Goal: Task Accomplishment & Management: Use online tool/utility

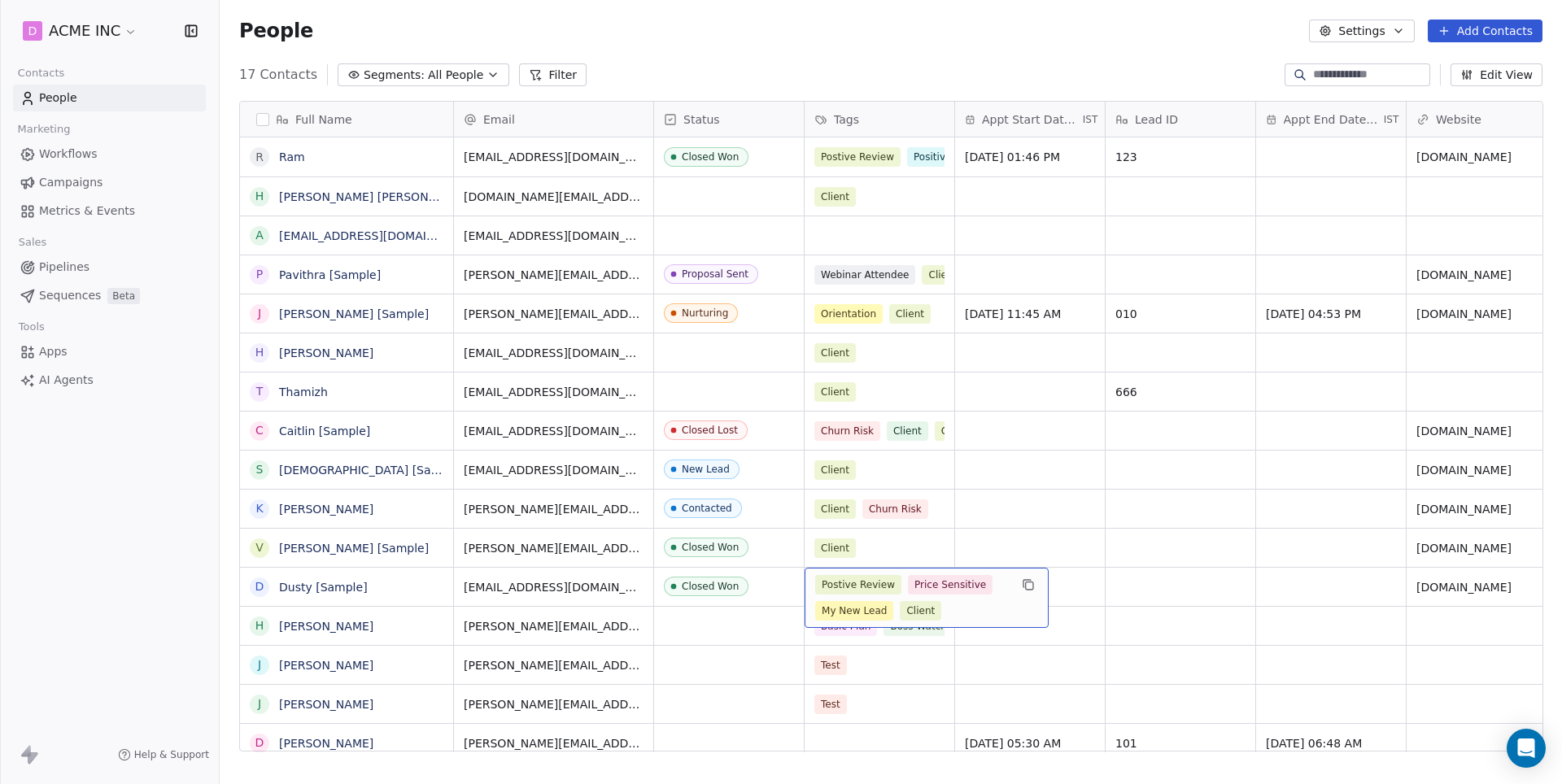
click at [889, 600] on div "Postive Review Price Sensitive My New Lead Client" at bounding box center [912, 598] width 193 height 46
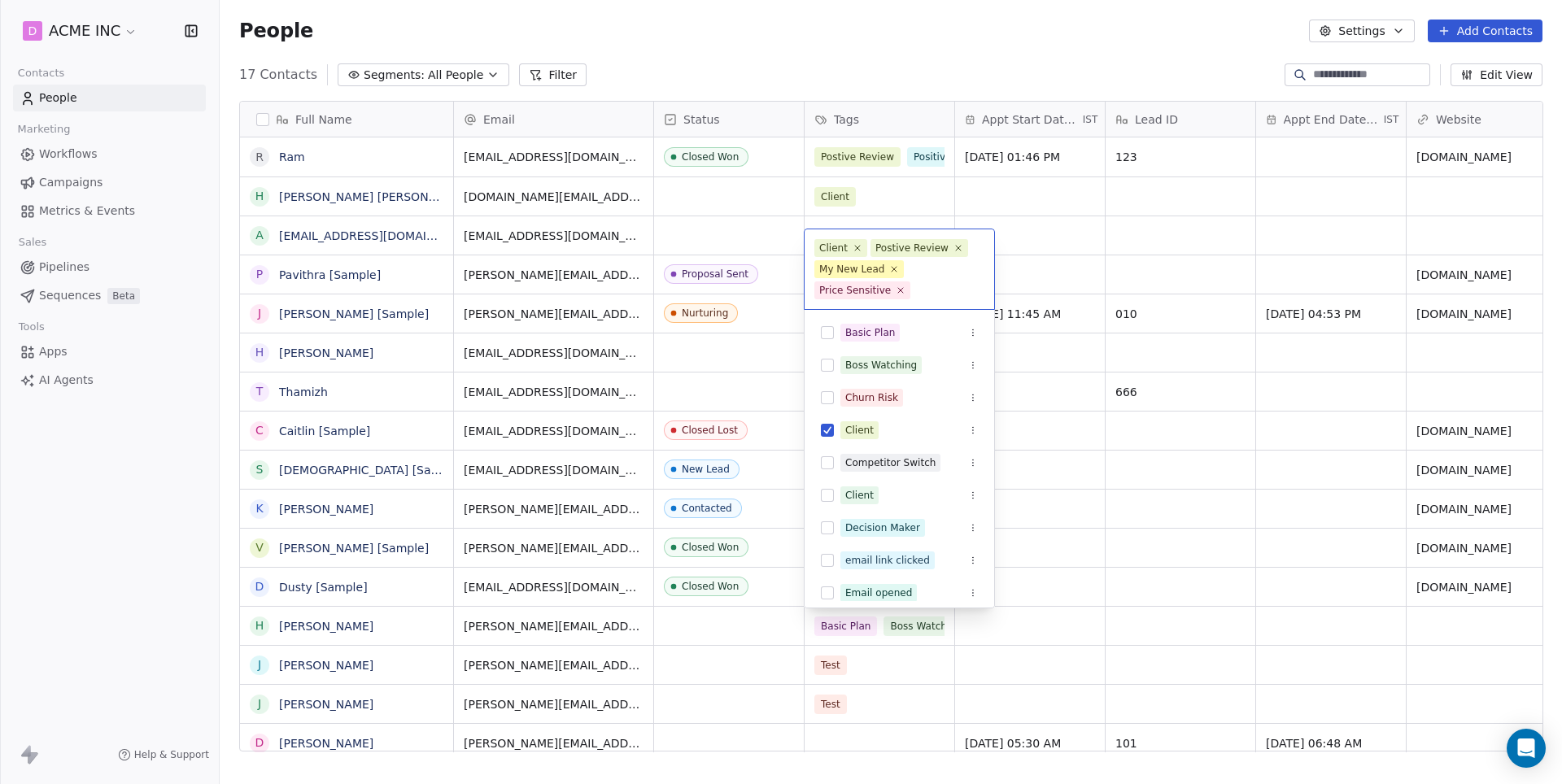
click at [986, 608] on div "Basic Plan Boss Watching Churn Risk Client Competitor Switch Client Decision Ma…" at bounding box center [899, 459] width 191 height 299
click at [827, 429] on button "Suggestions" at bounding box center [826, 429] width 13 height 13
click at [833, 709] on div "Postive Review" at bounding box center [899, 722] width 176 height 26
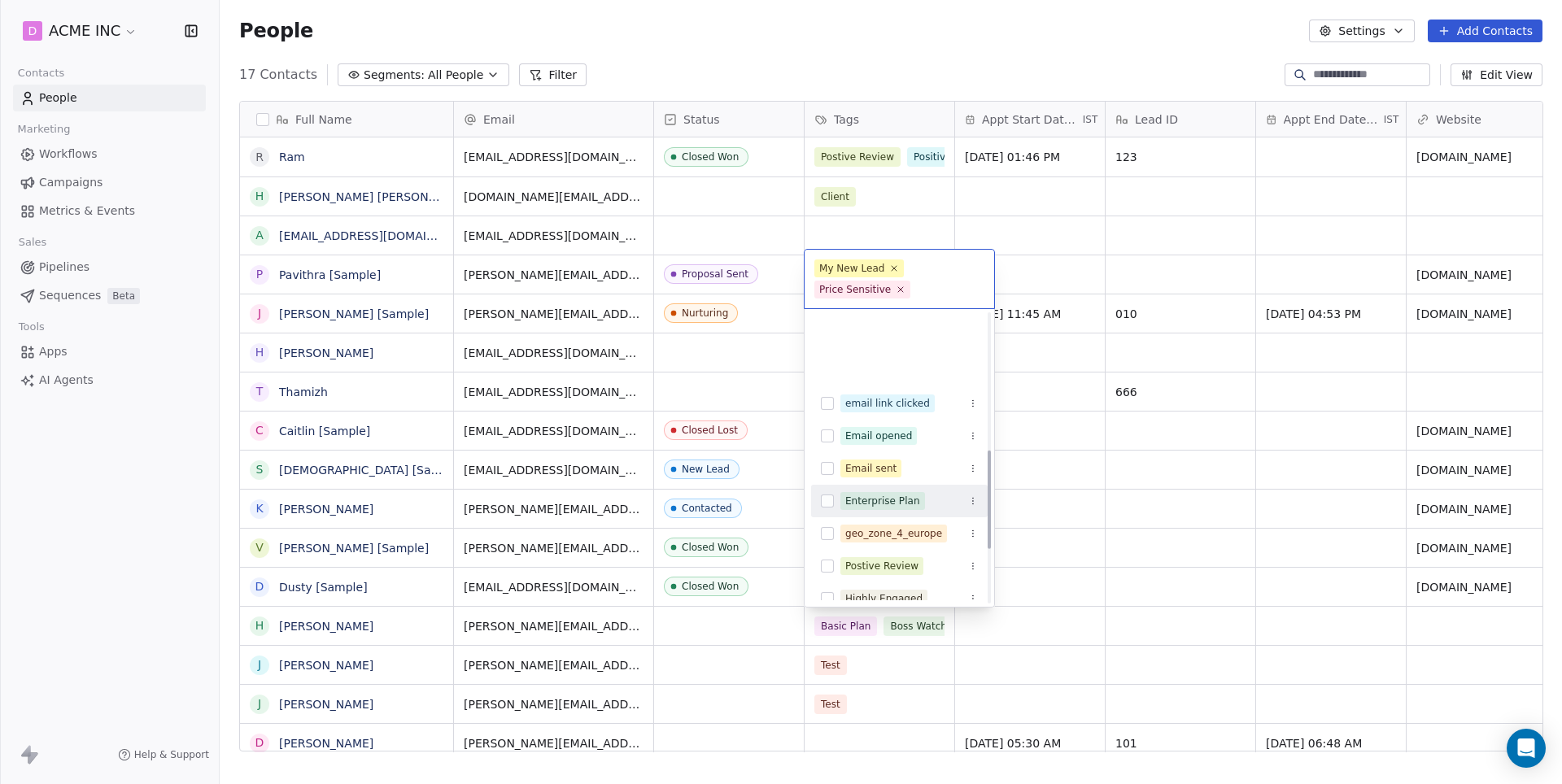
scroll to position [400, 0]
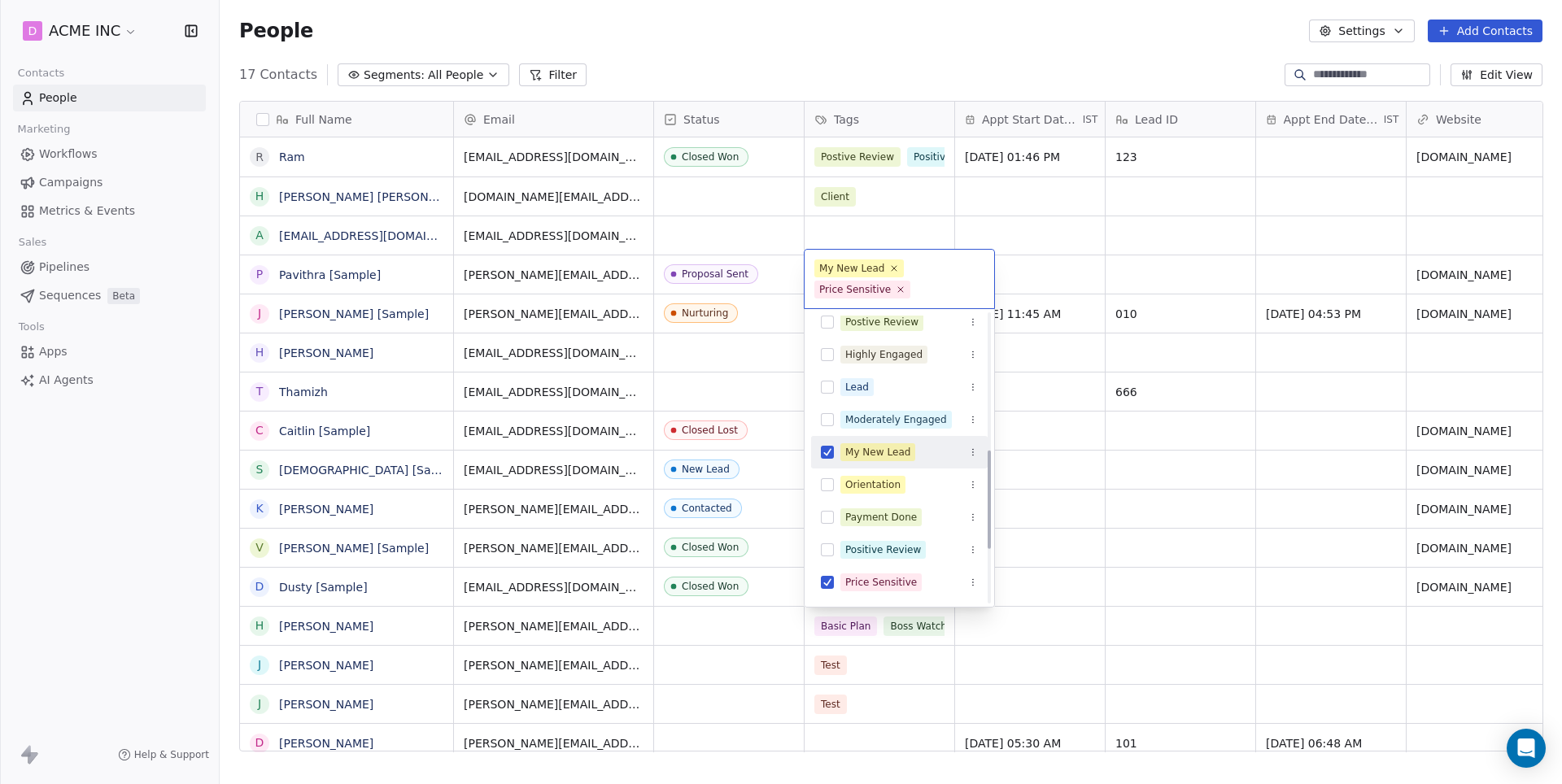
click at [829, 453] on button "Suggestions" at bounding box center [826, 451] width 13 height 13
click at [828, 581] on button "Suggestions" at bounding box center [826, 581] width 13 height 13
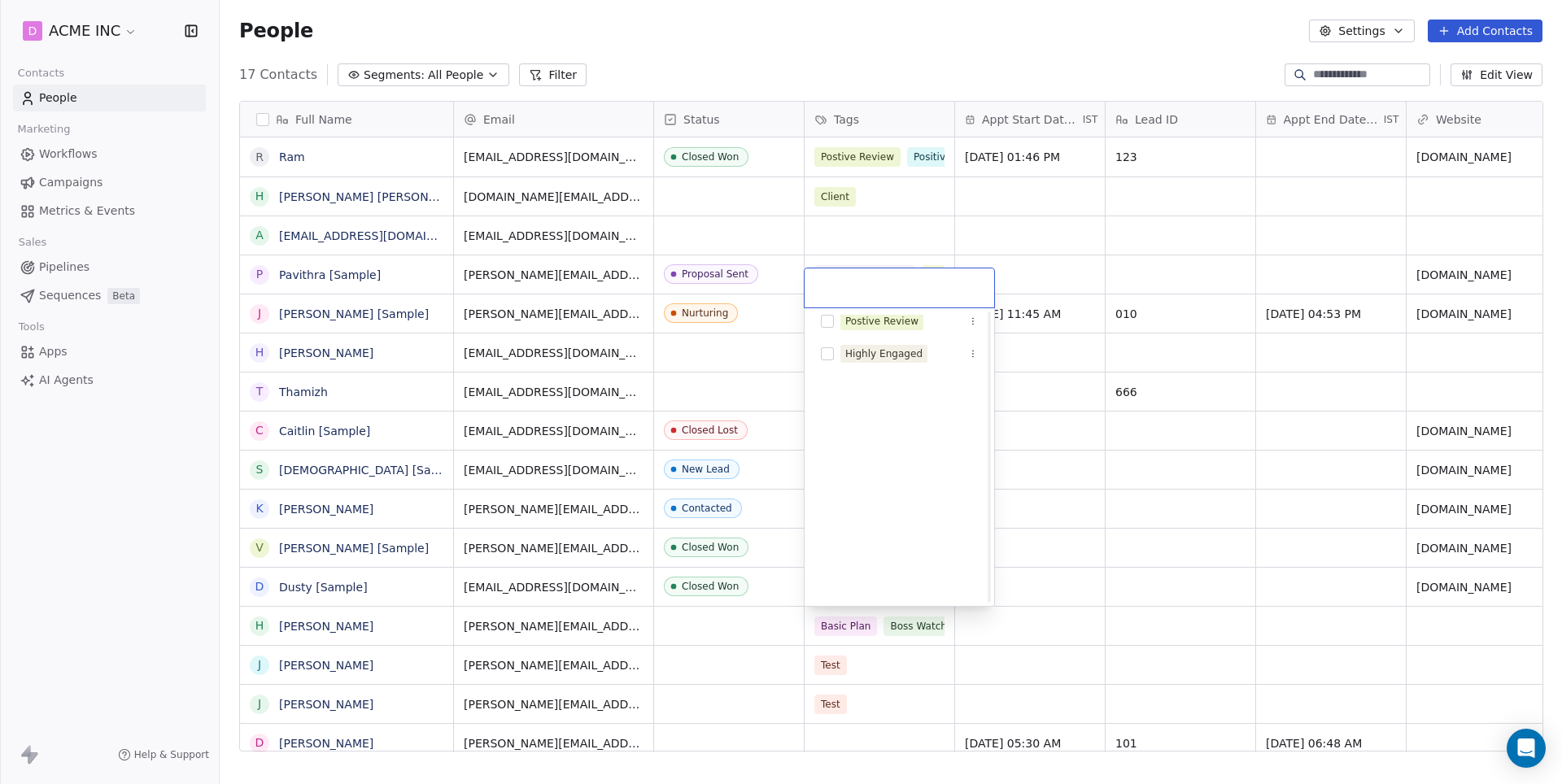
scroll to position [0, 0]
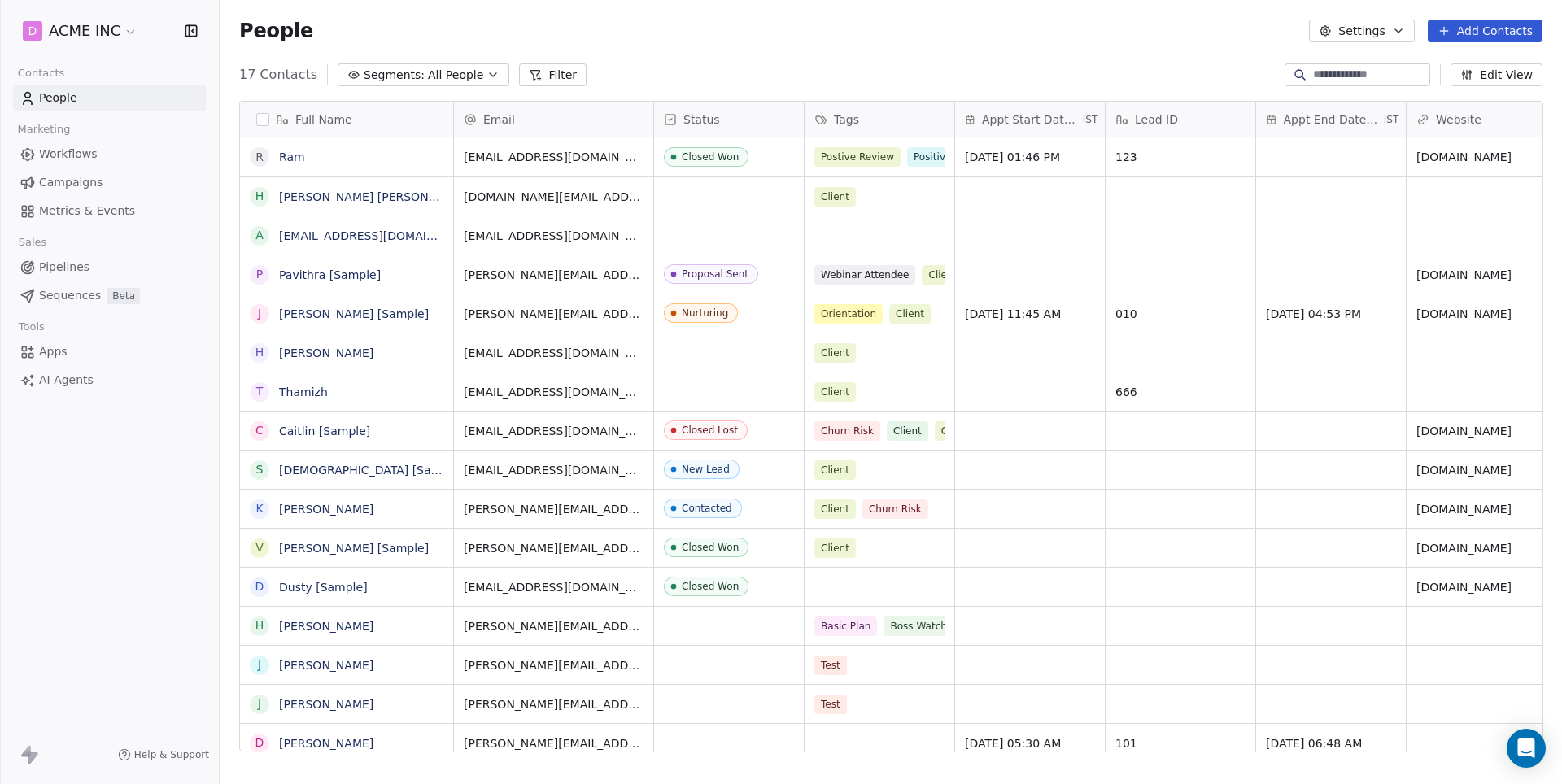
click at [105, 457] on html "D ACME INC Contacts People Marketing Workflows Campaigns Metrics & Events Sales…" at bounding box center [781, 392] width 1562 height 784
click at [875, 638] on div "Basic Plan Boss Watching" at bounding box center [907, 626] width 205 height 38
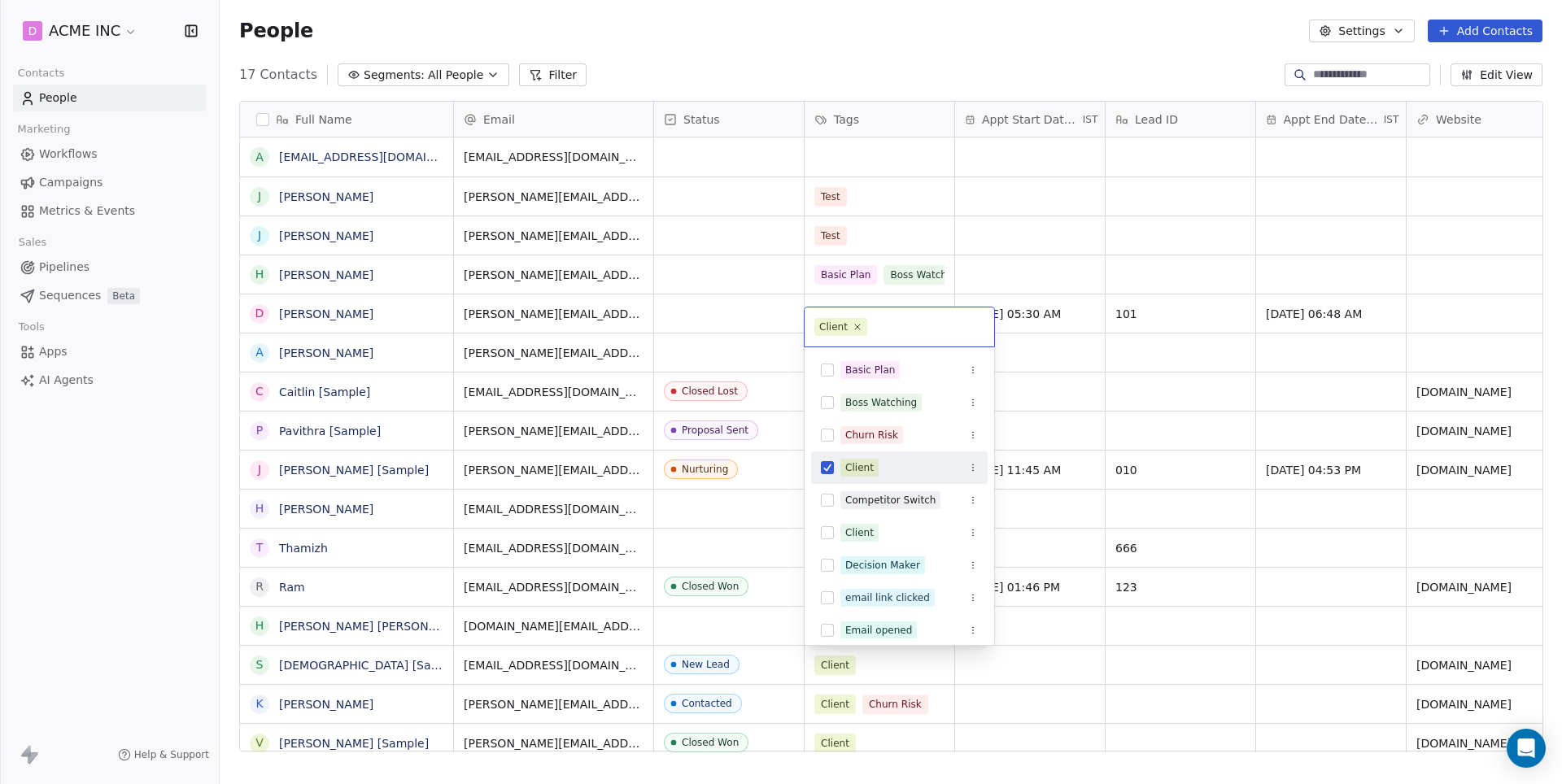
click at [830, 381] on div "Basic Plan" at bounding box center [899, 370] width 176 height 26
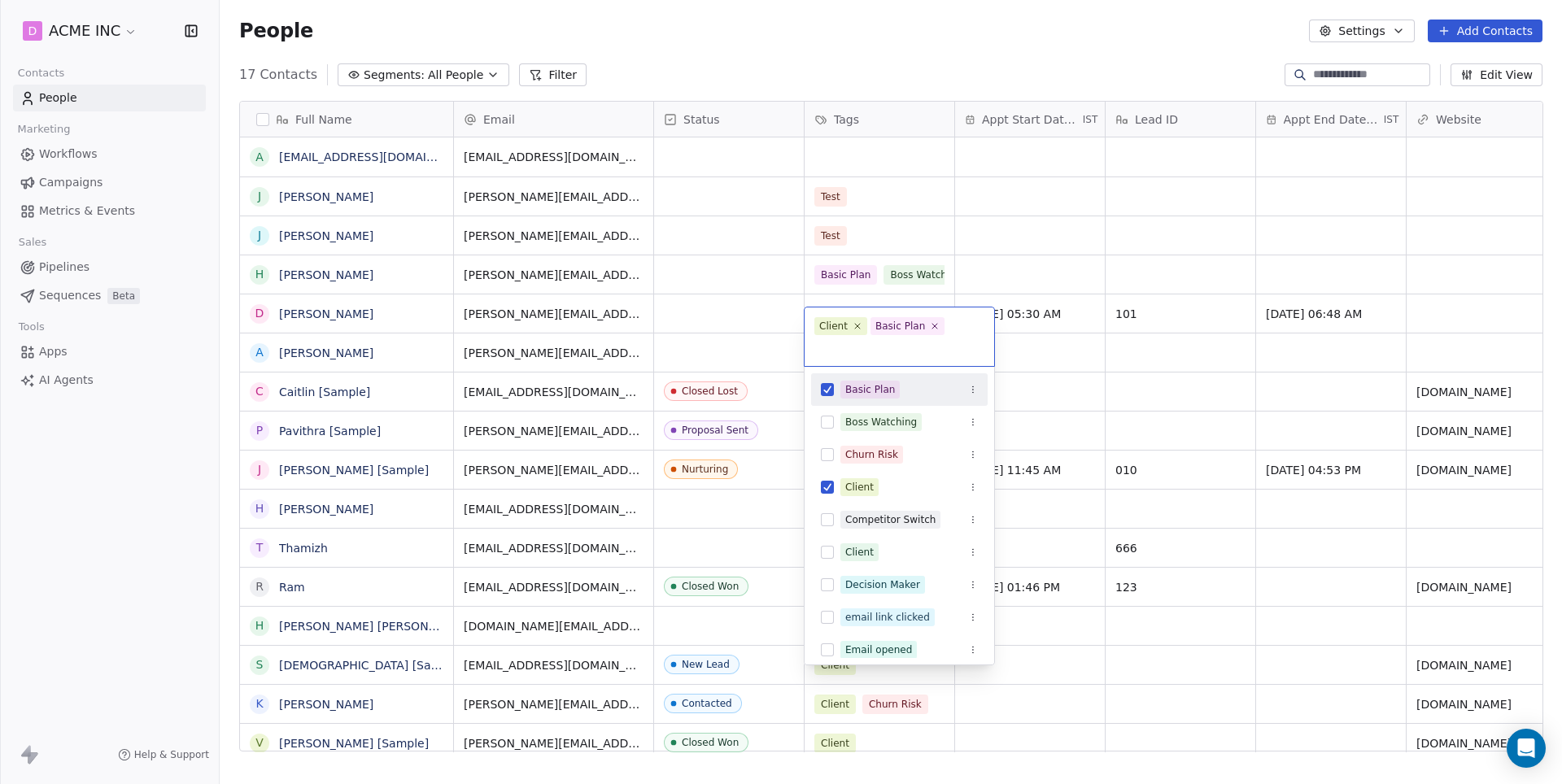
click at [823, 480] on button "Suggestions" at bounding box center [826, 486] width 13 height 13
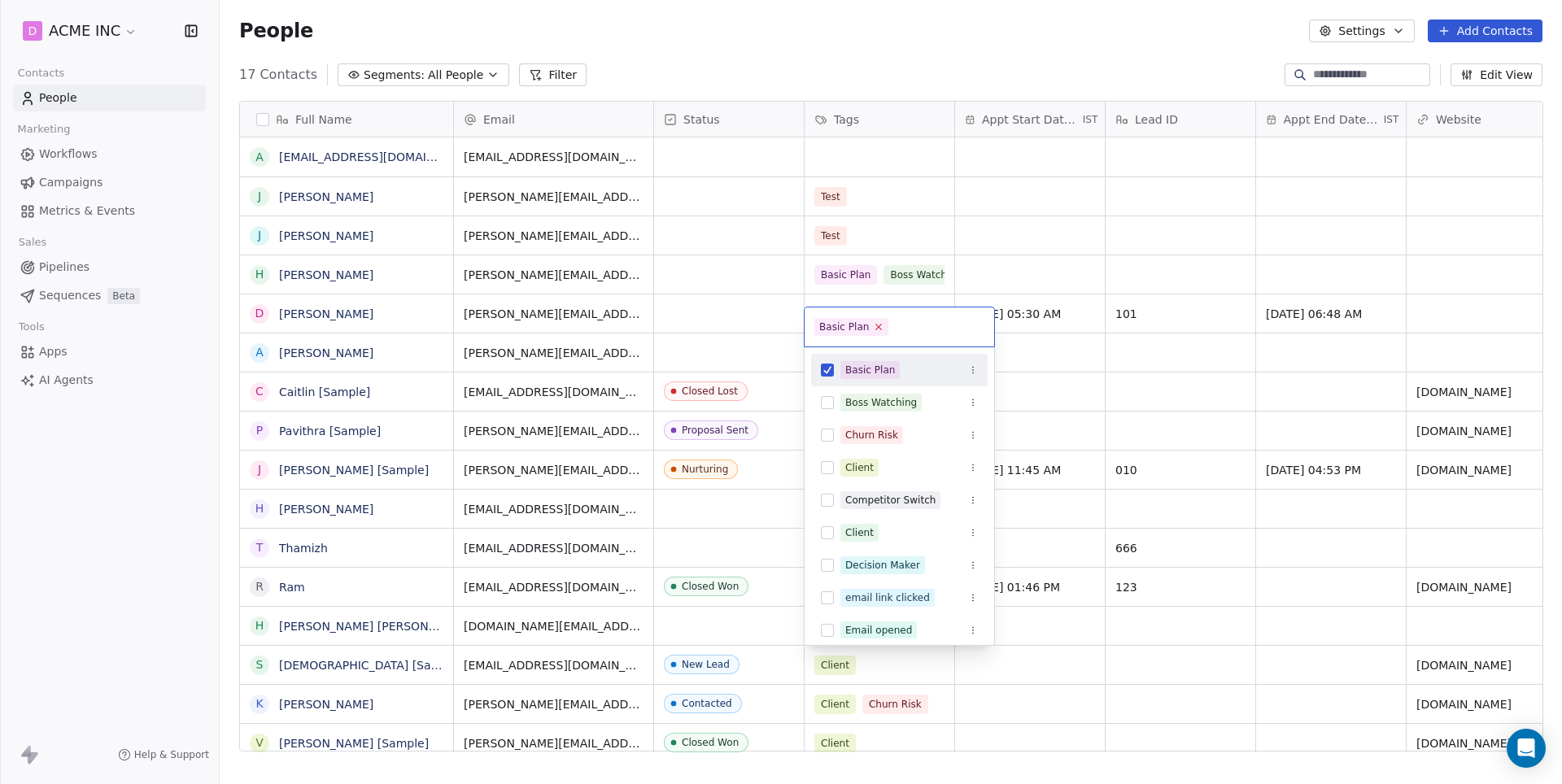
click at [877, 329] on icon at bounding box center [878, 326] width 11 height 11
click at [865, 86] on html "D ACME INC Contacts People Marketing Workflows Campaigns Metrics & Events Sales…" at bounding box center [781, 392] width 1562 height 784
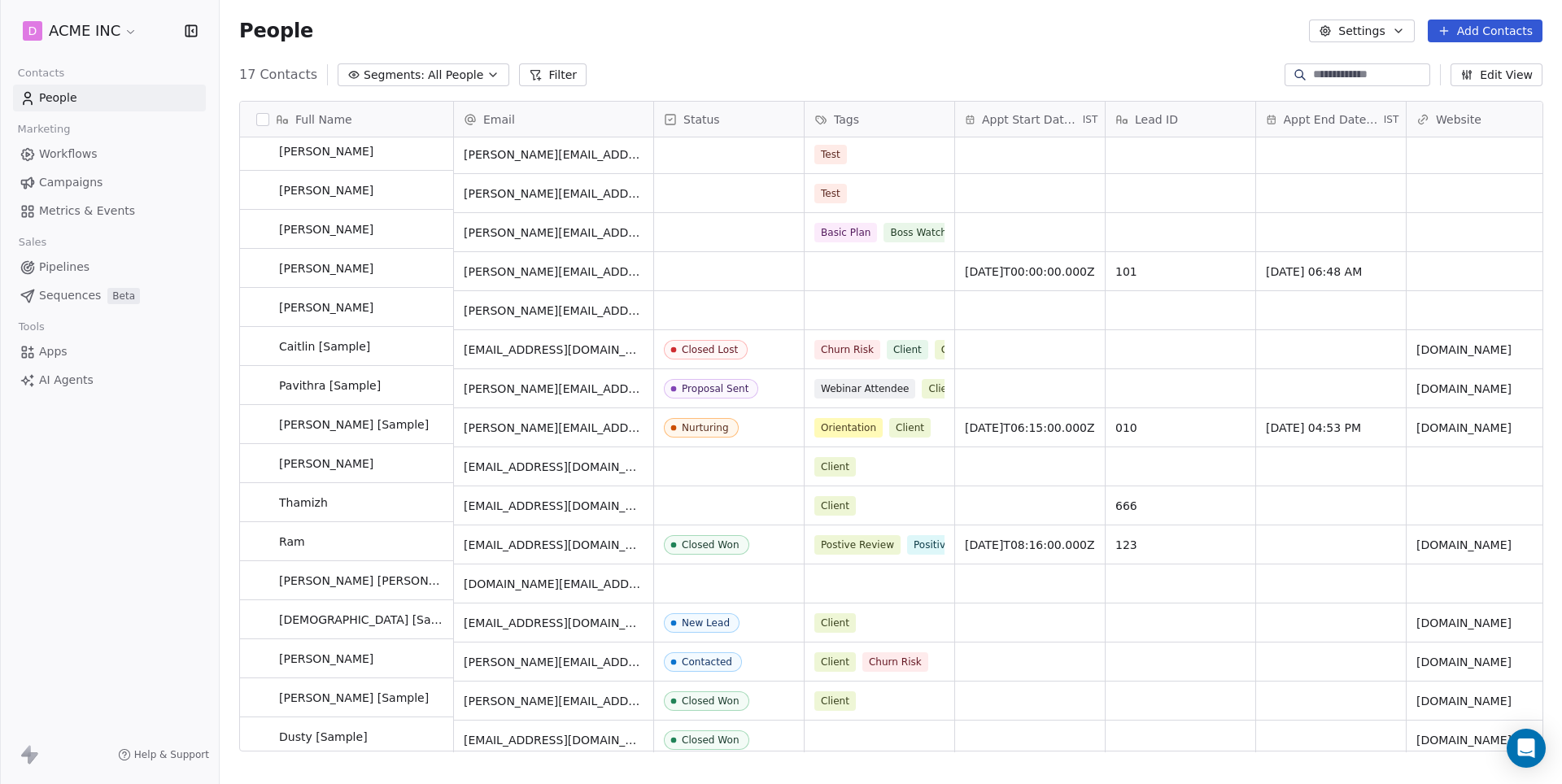
scroll to position [42, 0]
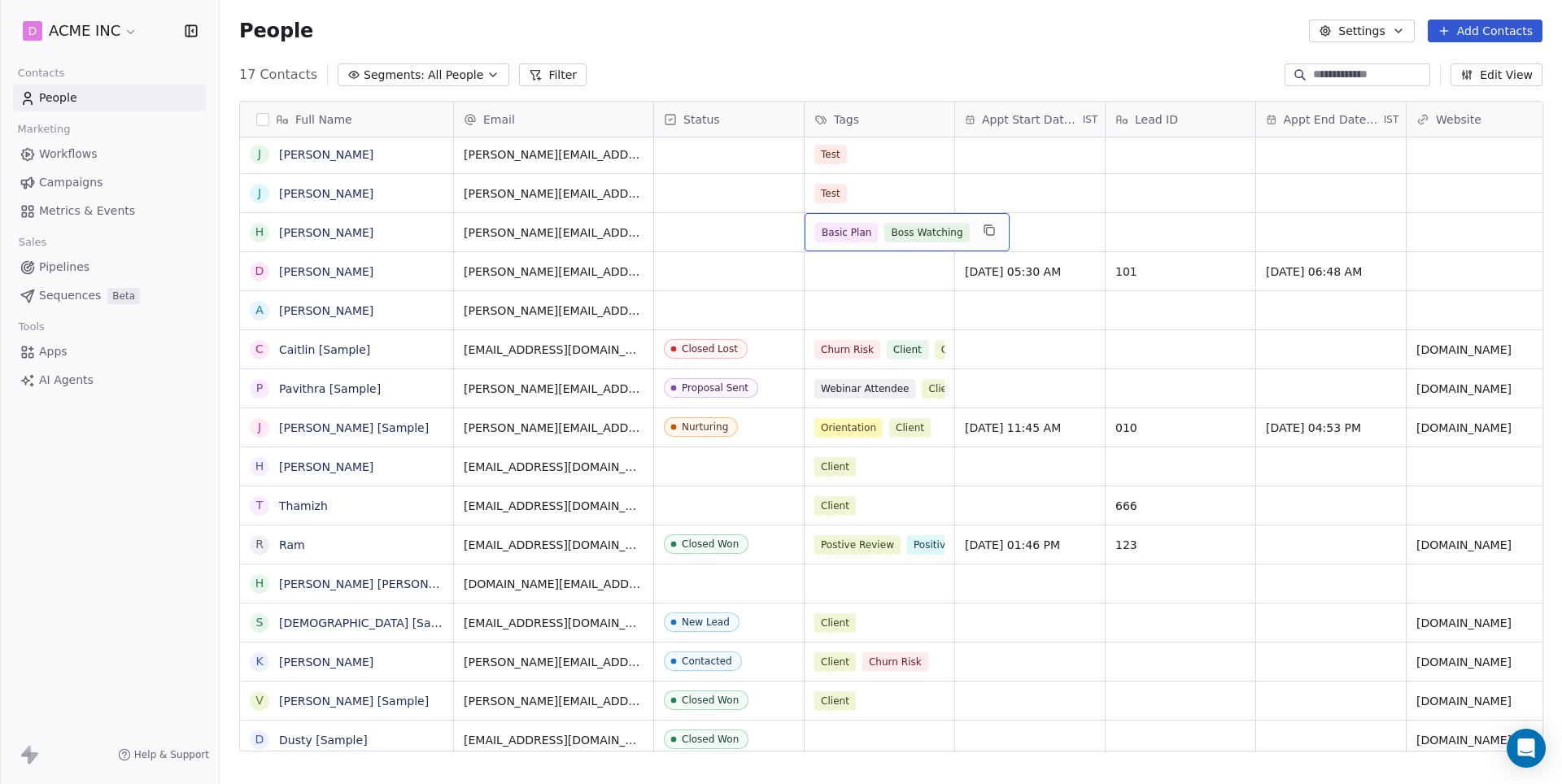
click at [952, 237] on span "Boss Watching" at bounding box center [926, 233] width 85 height 20
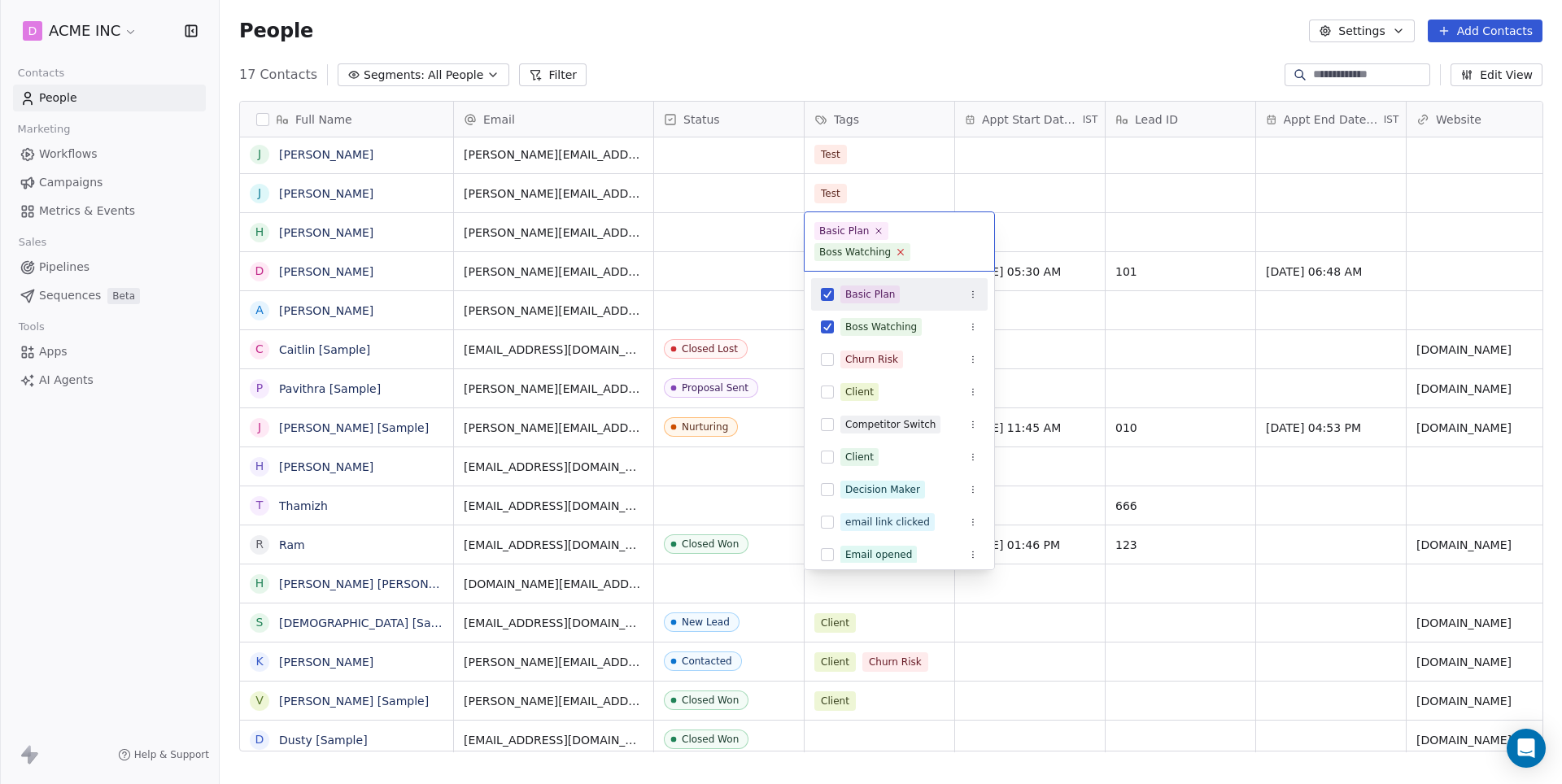
click at [903, 249] on icon at bounding box center [901, 251] width 11 height 11
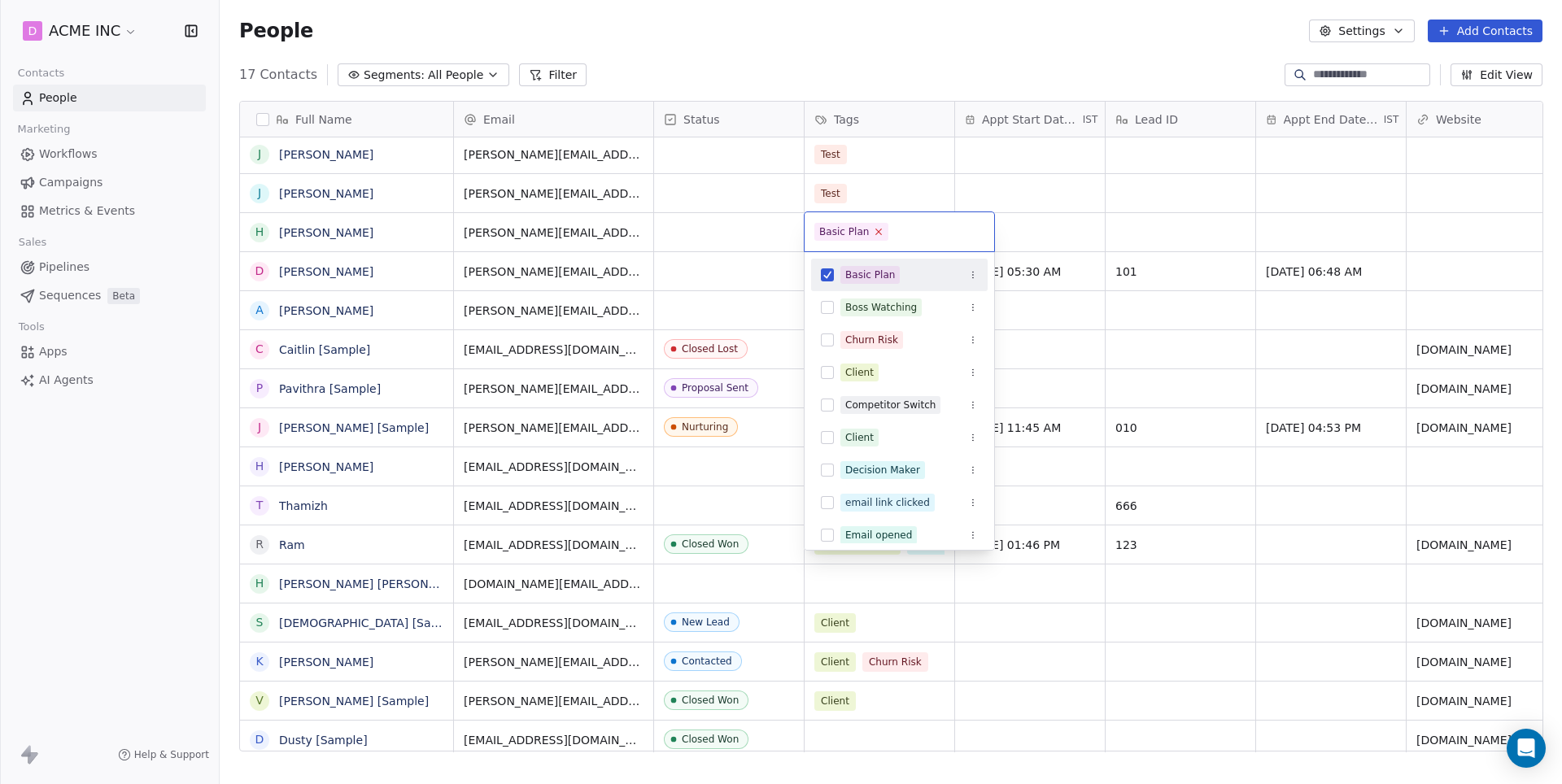
click at [879, 231] on icon at bounding box center [878, 231] width 11 height 11
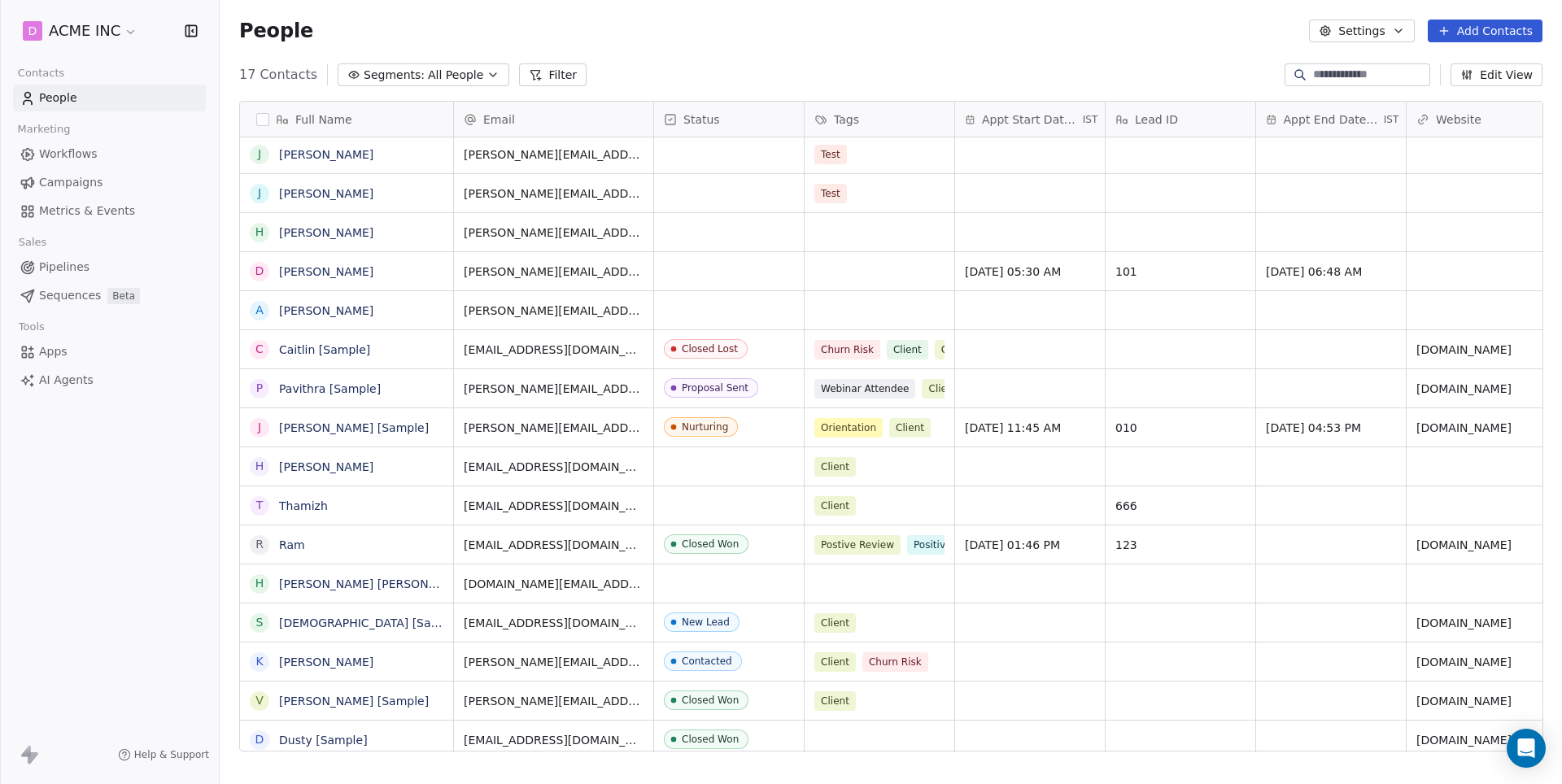
click at [887, 64] on html "D ACME INC Contacts People Marketing Workflows Campaigns Metrics & Events Sales…" at bounding box center [781, 392] width 1562 height 784
click at [70, 157] on span "Workflows" at bounding box center [68, 153] width 59 height 17
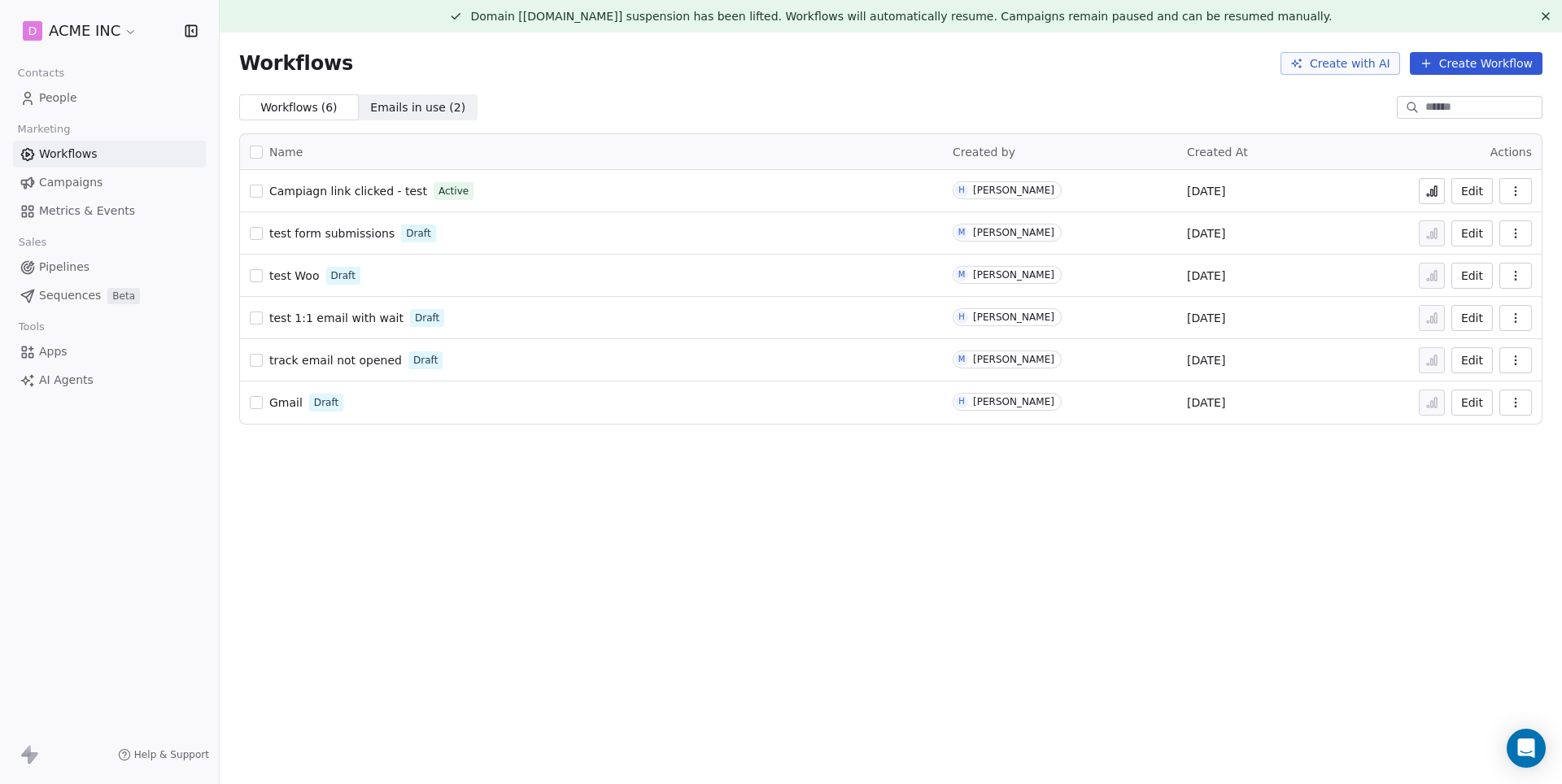
click at [1464, 67] on button "Create Workflow" at bounding box center [1475, 63] width 133 height 23
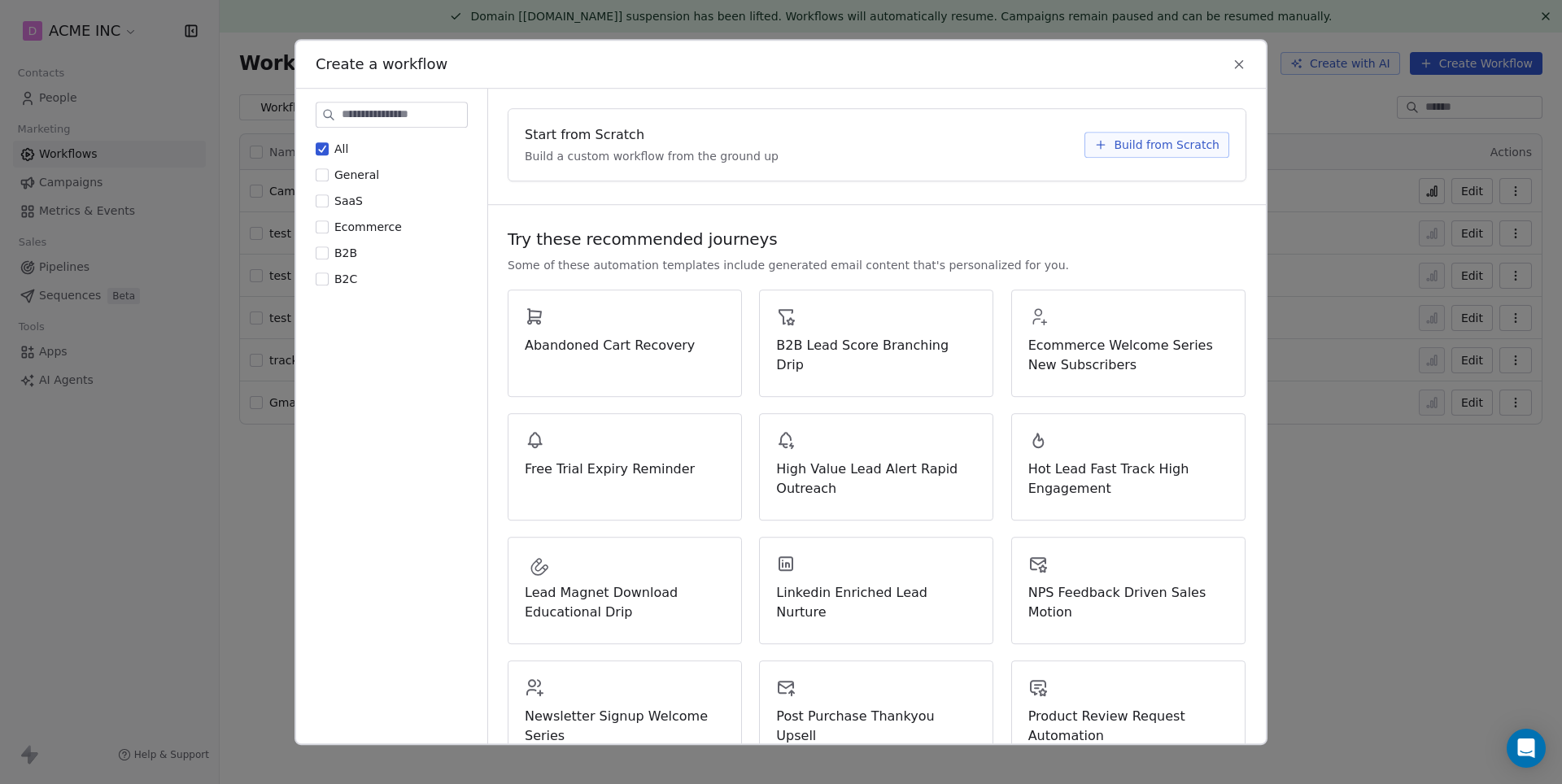
click at [1211, 140] on span "Build from Scratch" at bounding box center [1166, 144] width 106 height 16
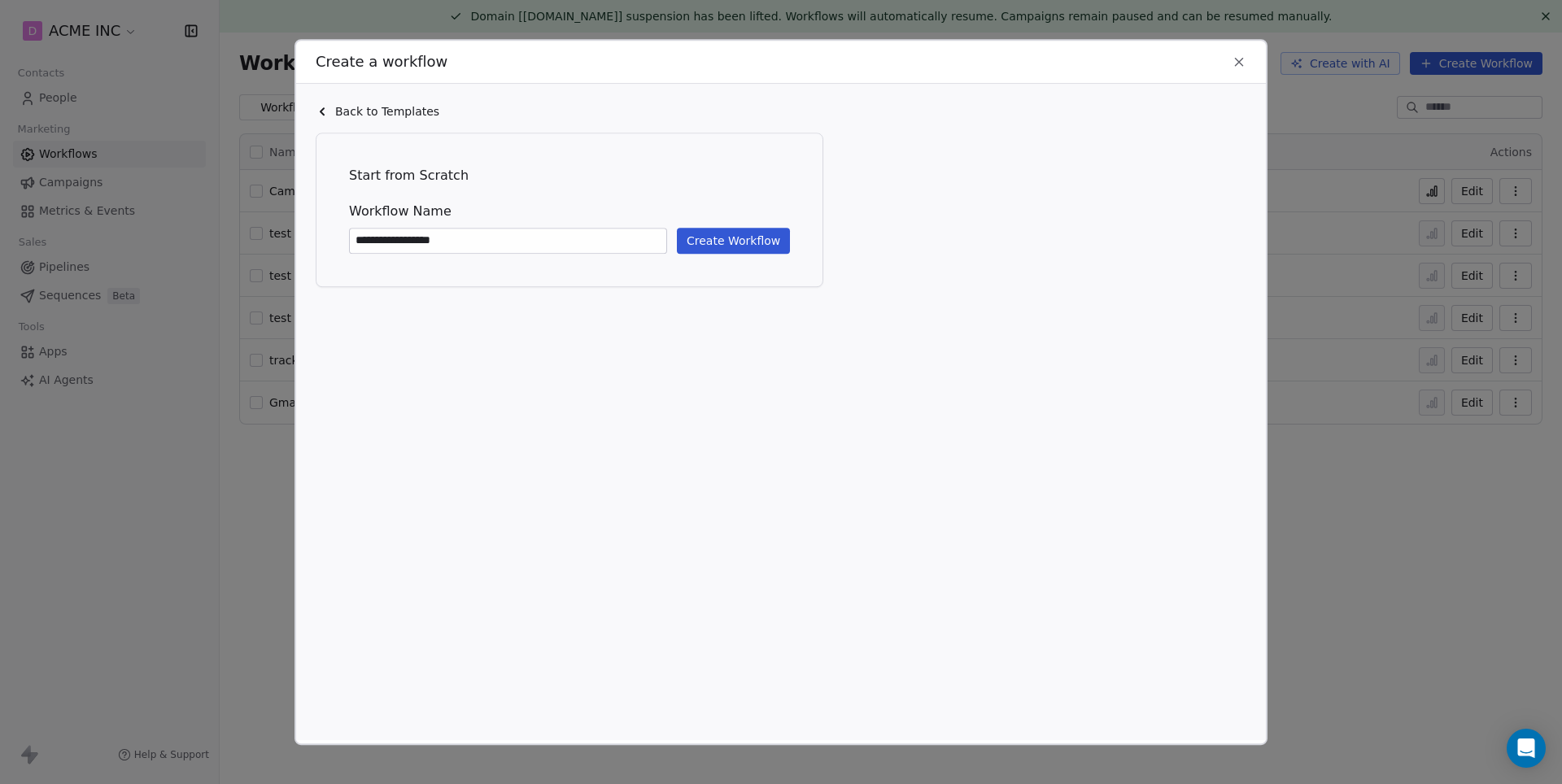
type input "**********"
click at [746, 241] on button "Create Workflow" at bounding box center [733, 241] width 113 height 26
